Goal: Task Accomplishment & Management: Complete application form

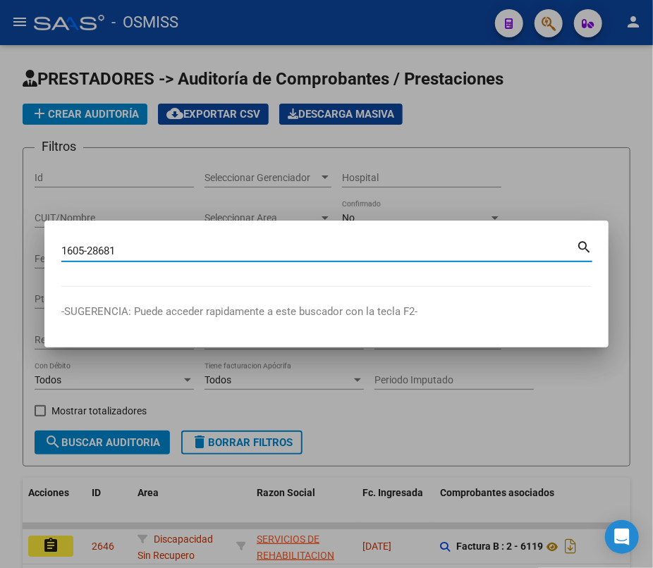
type input "1605-28681"
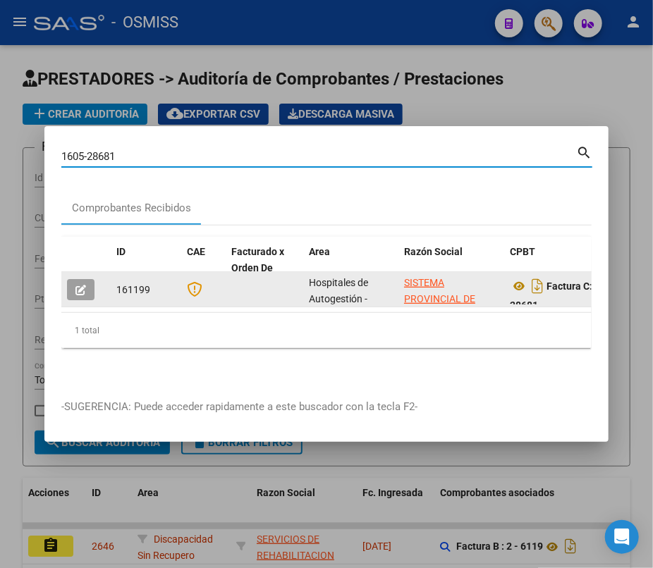
click at [78, 285] on icon "button" at bounding box center [80, 290] width 11 height 11
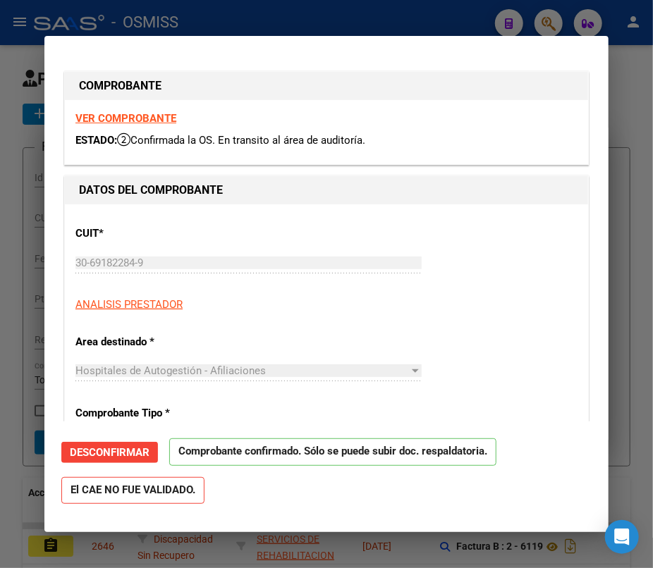
type input "[DATE]"
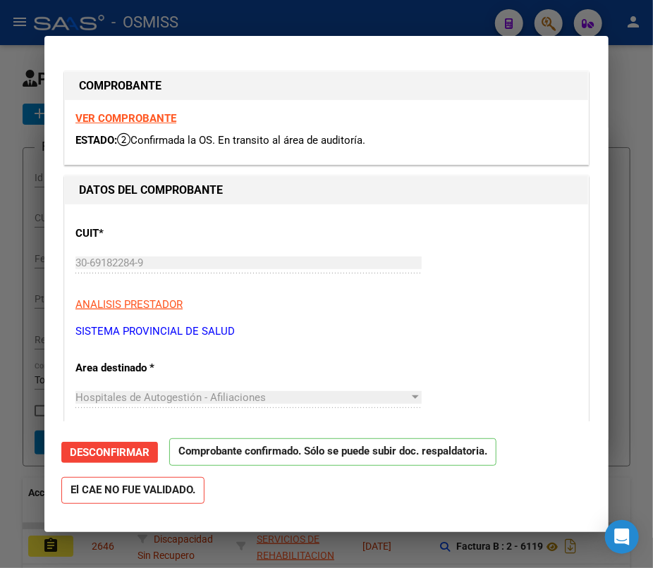
click at [92, 453] on span "Desconfirmar" at bounding box center [110, 452] width 80 height 13
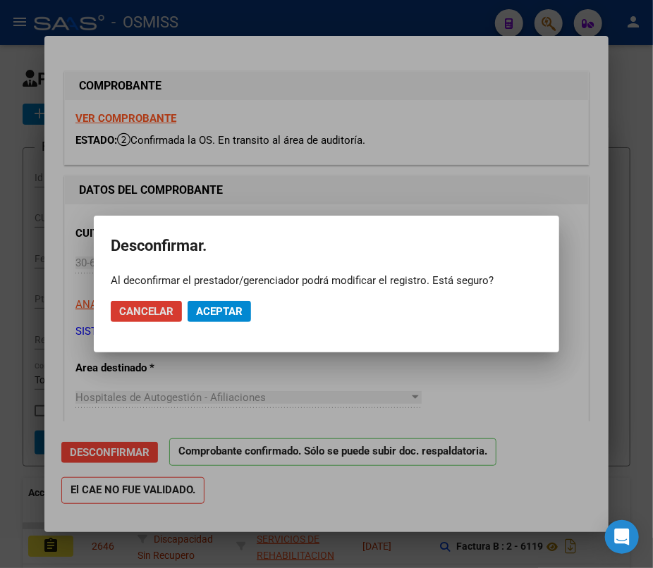
click at [223, 309] on span "Aceptar" at bounding box center [219, 311] width 47 height 13
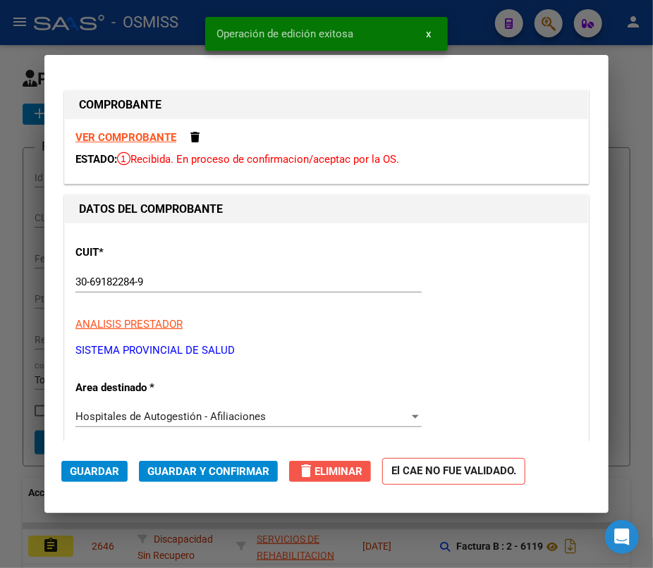
click at [336, 474] on span "delete Eliminar" at bounding box center [329, 471] width 65 height 13
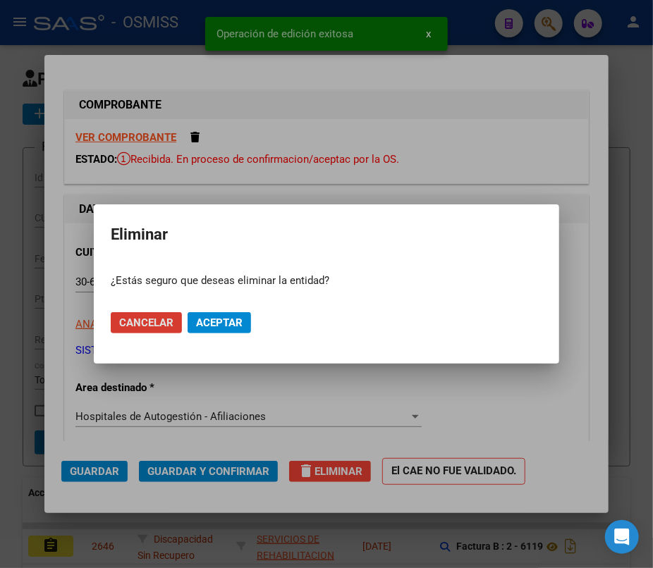
click at [229, 324] on span "Aceptar" at bounding box center [219, 323] width 47 height 13
type input "$ 0,00"
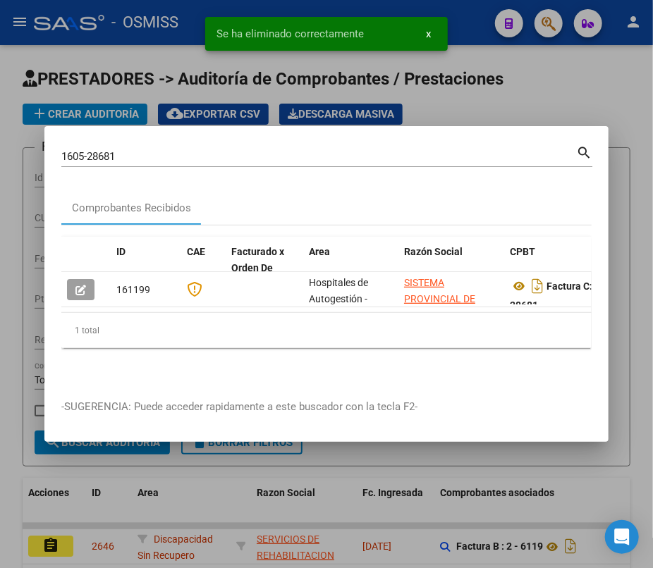
click at [571, 91] on div at bounding box center [326, 284] width 653 height 568
